Goal: Transaction & Acquisition: Purchase product/service

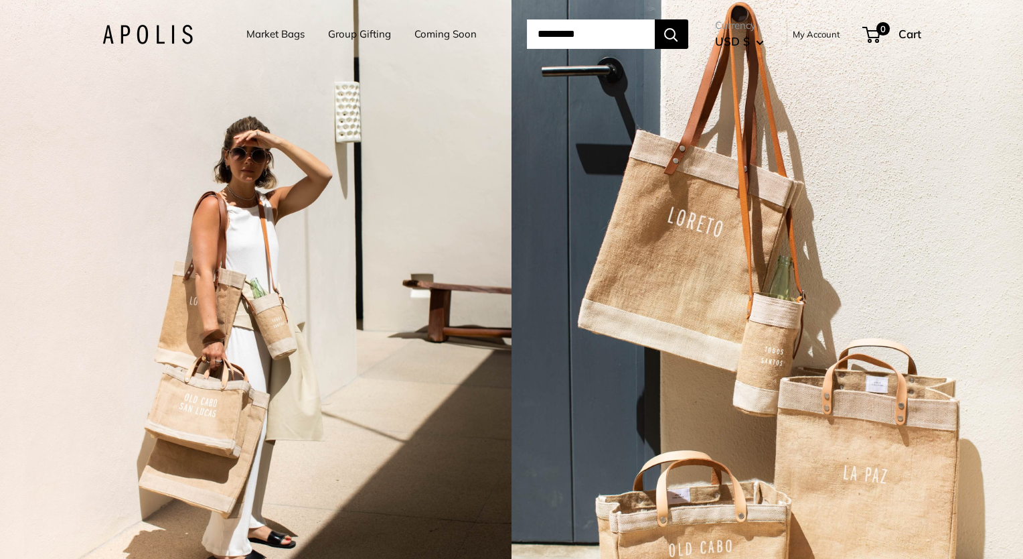
click at [265, 32] on link "Market Bags" at bounding box center [275, 34] width 58 height 19
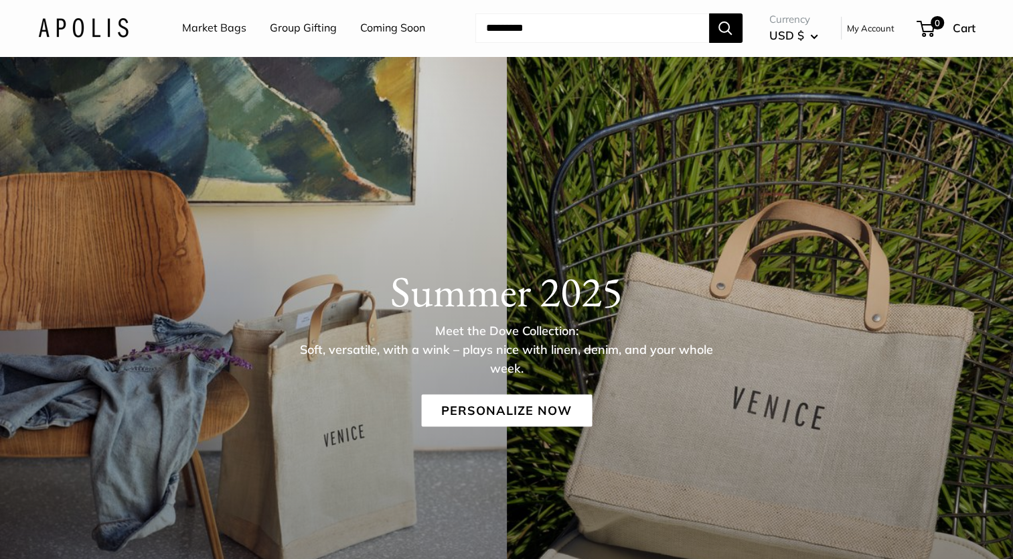
click at [501, 31] on input "Search..." at bounding box center [593, 27] width 234 height 29
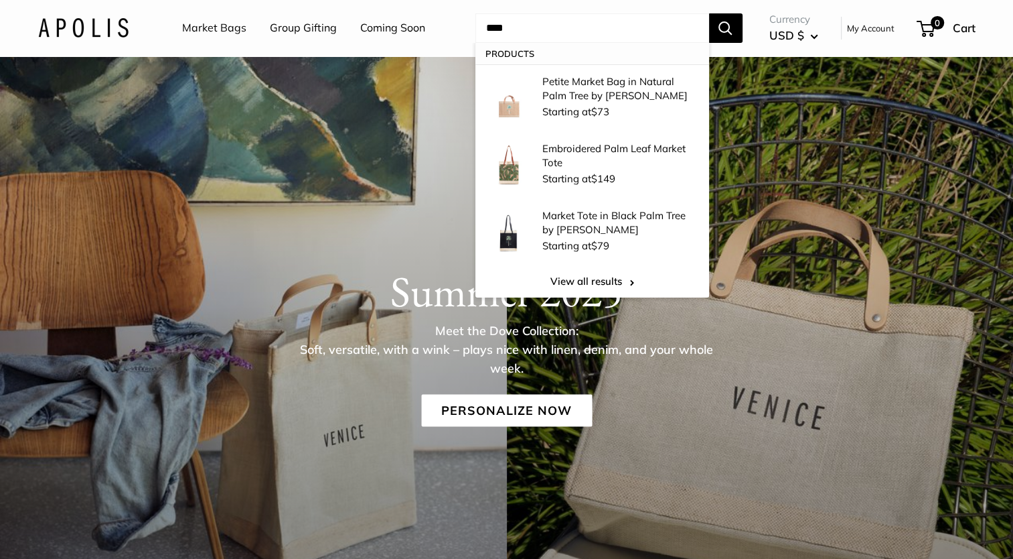
type input "****"
